Goal: Navigation & Orientation: Find specific page/section

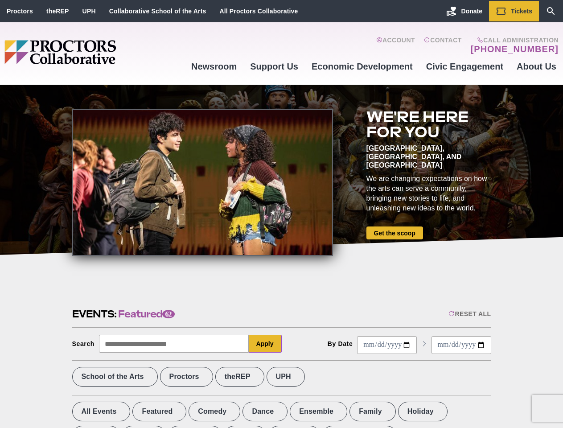
click at [281, 214] on div at bounding box center [202, 182] width 261 height 147
click at [469, 314] on div "Reset All" at bounding box center [469, 313] width 42 height 7
click at [265, 344] on button "Apply" at bounding box center [265, 344] width 33 height 18
